Goal: Find contact information: Obtain details needed to contact an individual or organization

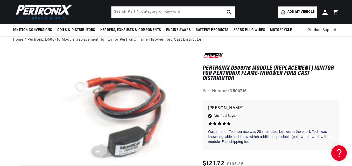
scroll to position [0, 277]
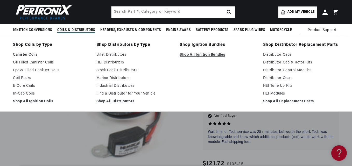
click at [28, 53] on link "Canister Coils" at bounding box center [51, 55] width 76 height 6
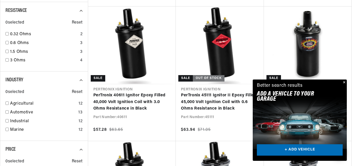
scroll to position [0, 554]
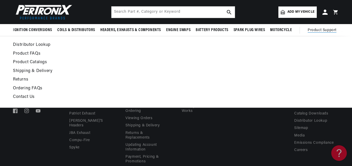
scroll to position [0, 554]
click at [20, 96] on link "Contact Us" at bounding box center [131, 97] width 237 height 7
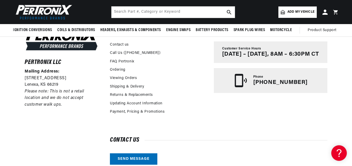
scroll to position [0, 277]
